Goal: Task Accomplishment & Management: Manage account settings

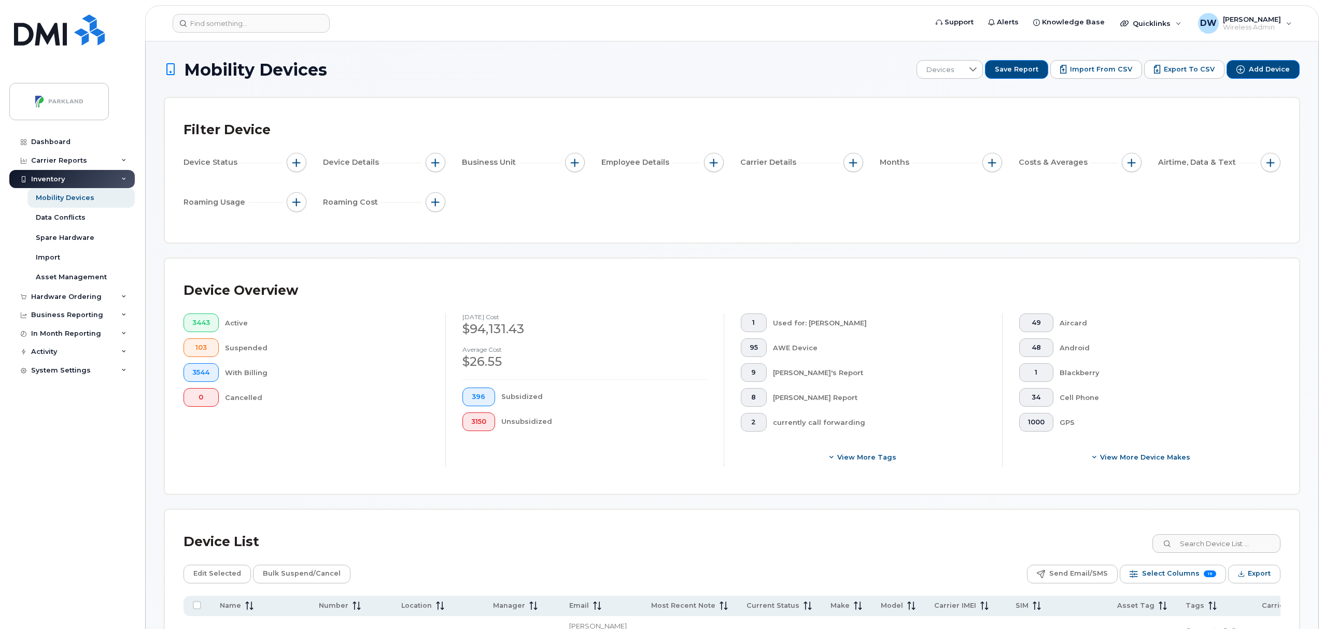
scroll to position [219, 0]
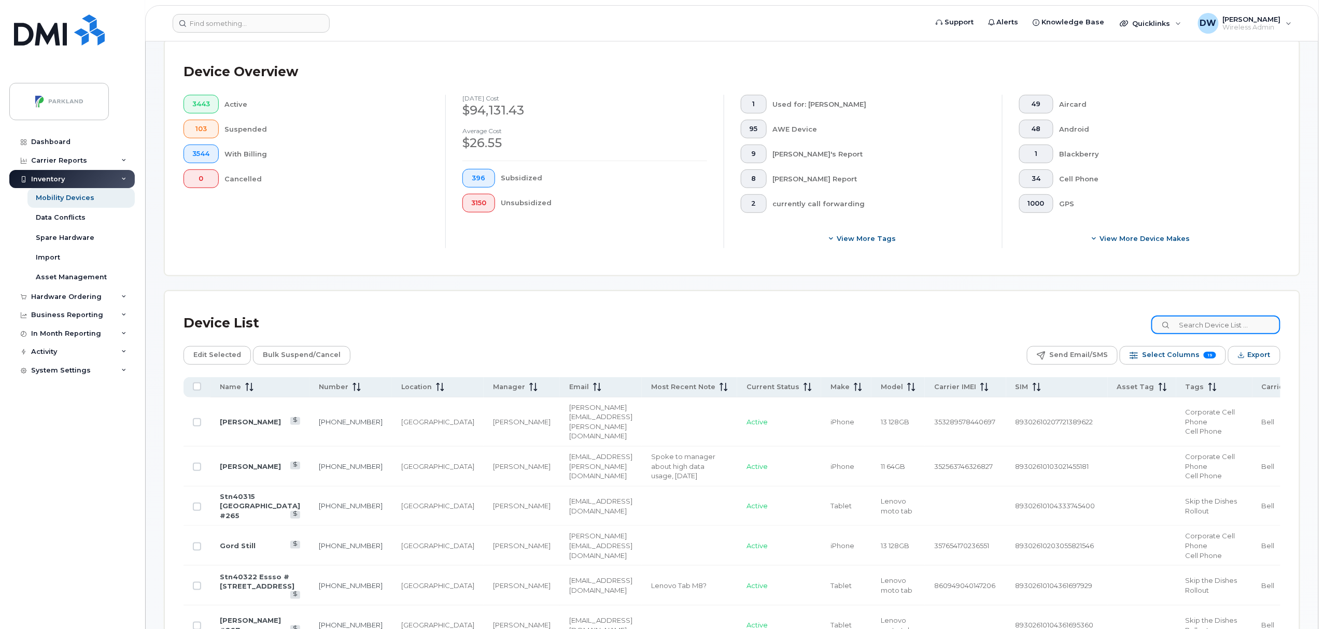
click at [1229, 324] on input at bounding box center [1215, 325] width 129 height 19
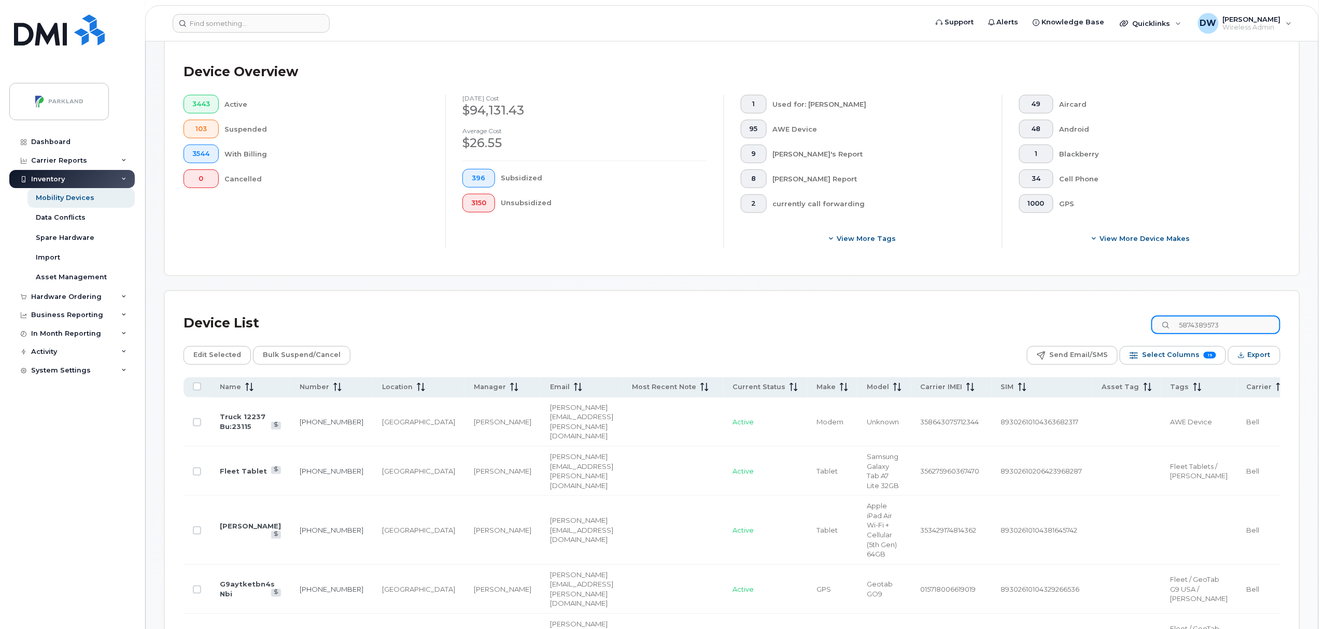
scroll to position [135, 0]
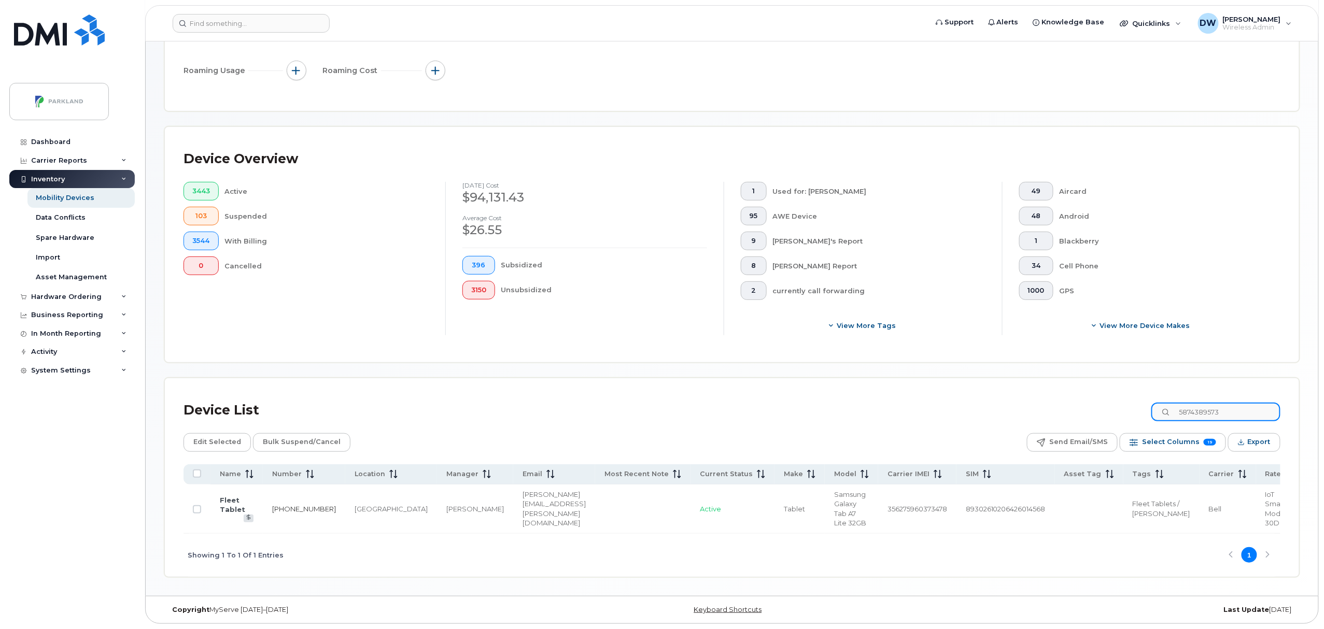
type input "5874389573"
click at [285, 505] on link "587-438-9573" at bounding box center [304, 509] width 64 height 8
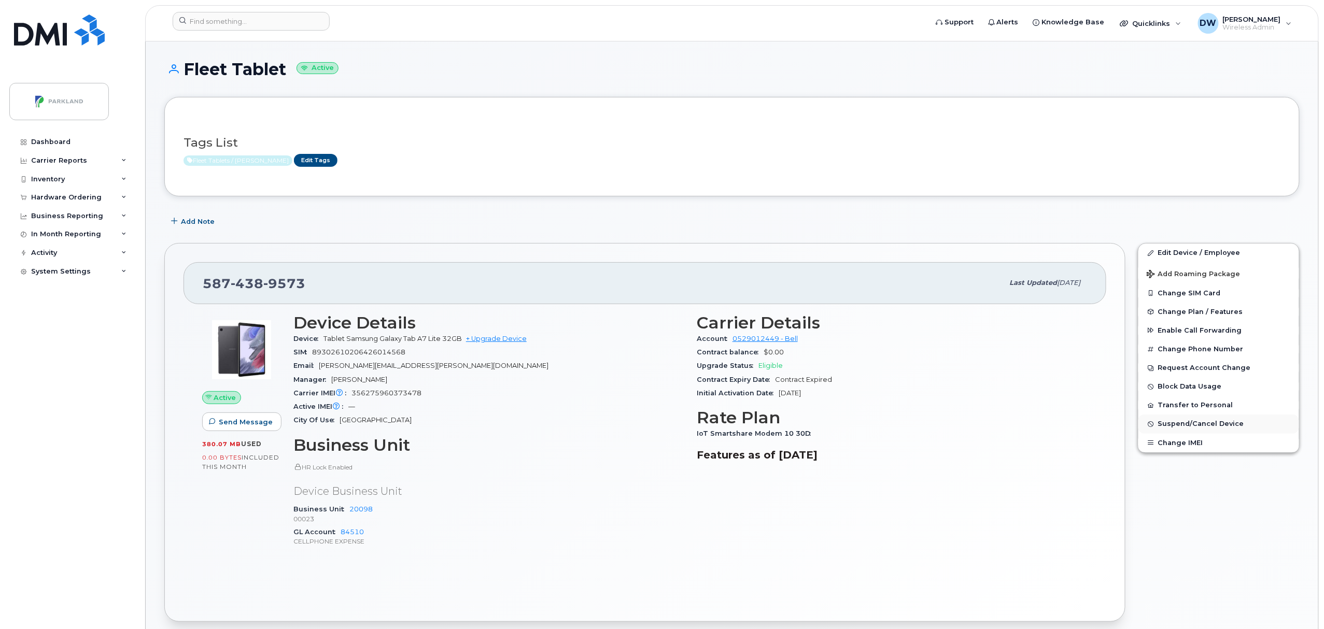
click at [1208, 425] on span "Suspend/Cancel Device" at bounding box center [1201, 424] width 86 height 8
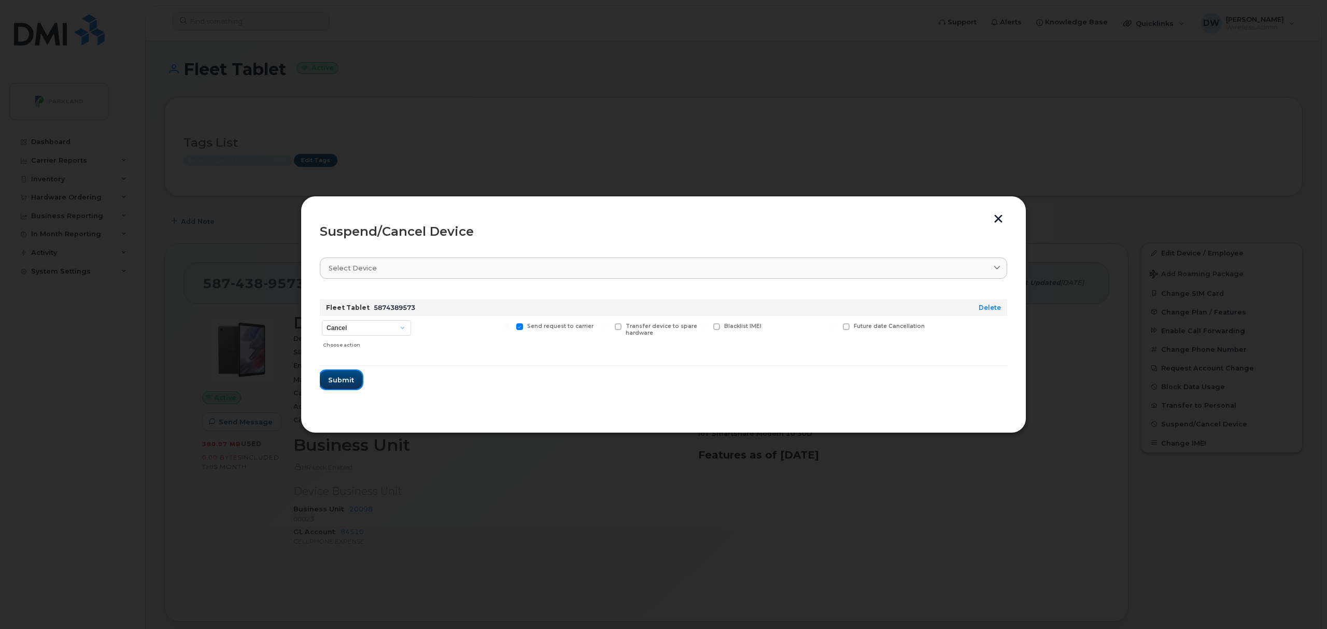
click at [337, 380] on span "Submit" at bounding box center [341, 380] width 26 height 10
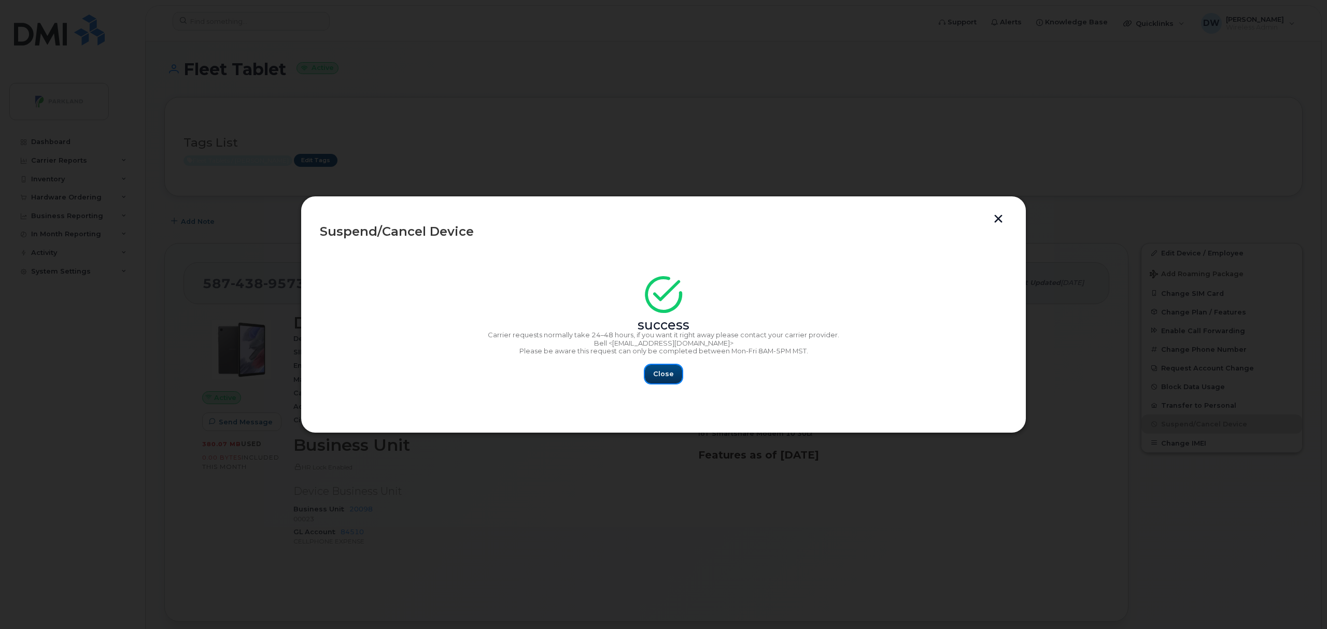
click at [663, 374] on span "Close" at bounding box center [663, 374] width 21 height 10
